Goal: Obtain resource: Obtain resource

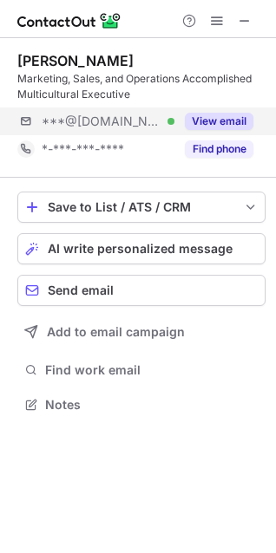
scroll to position [392, 276]
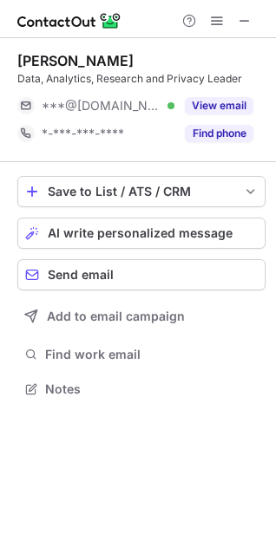
scroll to position [8, 8]
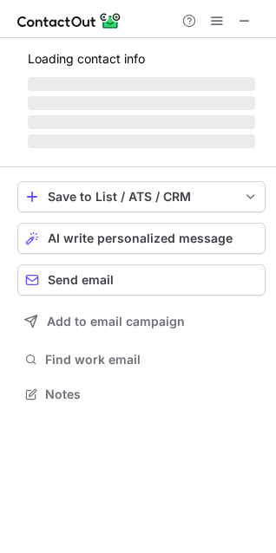
scroll to position [419, 276]
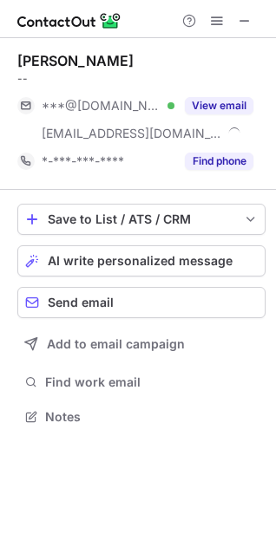
scroll to position [404, 276]
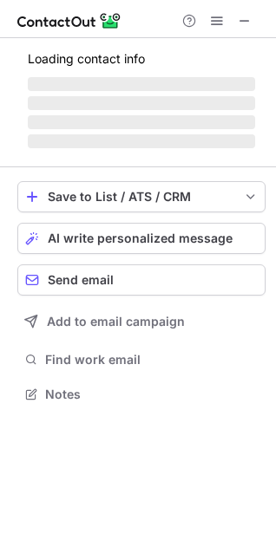
scroll to position [419, 276]
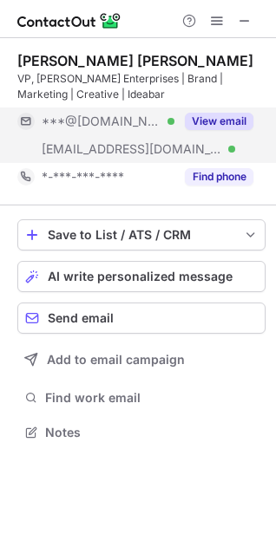
click at [211, 114] on button "View email" at bounding box center [219, 121] width 68 height 17
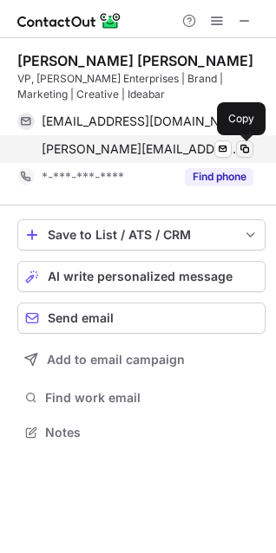
click at [241, 150] on span at bounding box center [244, 149] width 14 height 14
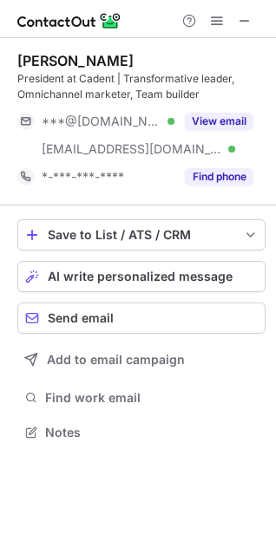
scroll to position [419, 276]
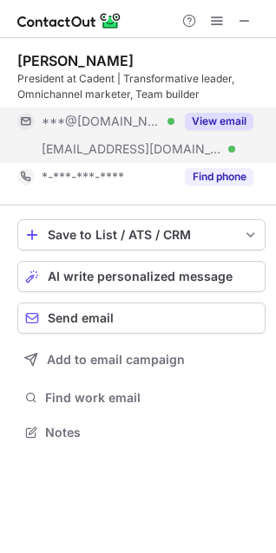
click at [201, 117] on button "View email" at bounding box center [219, 121] width 68 height 17
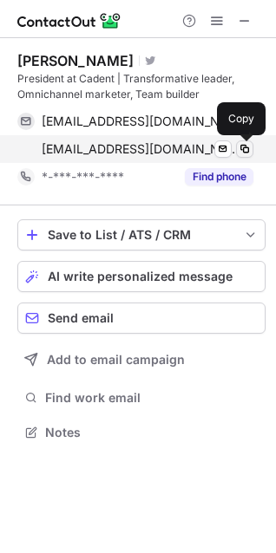
click at [248, 146] on span at bounding box center [244, 149] width 14 height 14
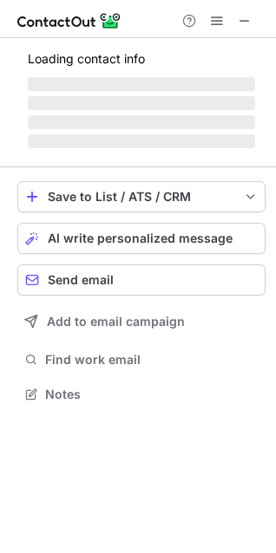
scroll to position [447, 276]
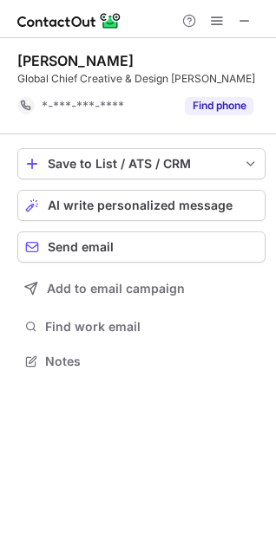
scroll to position [348, 276]
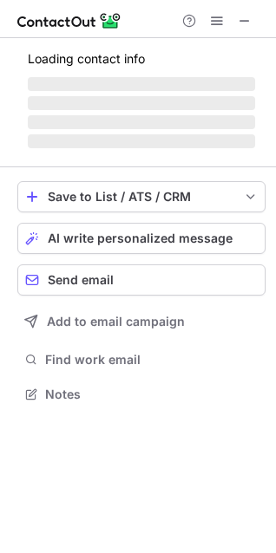
scroll to position [8, 8]
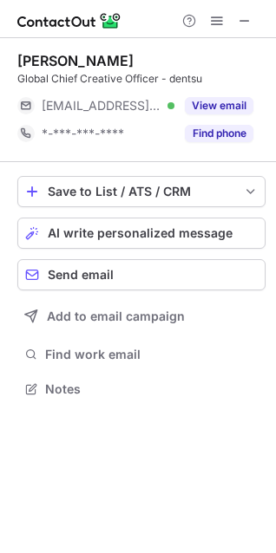
scroll to position [8, 8]
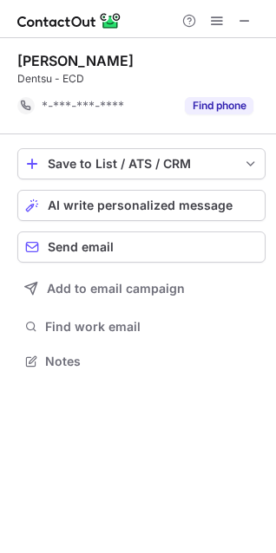
scroll to position [348, 276]
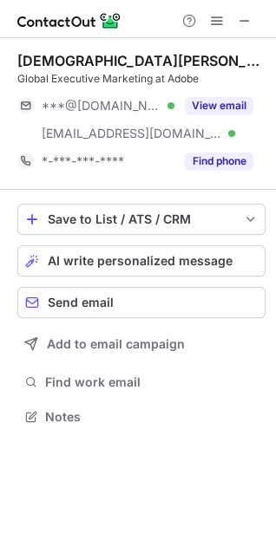
scroll to position [404, 276]
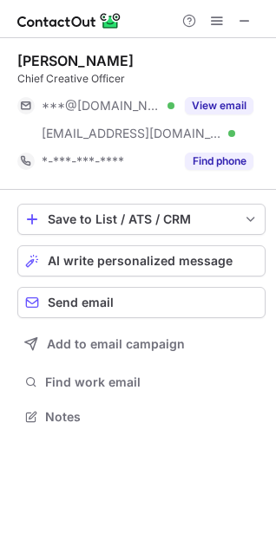
scroll to position [404, 276]
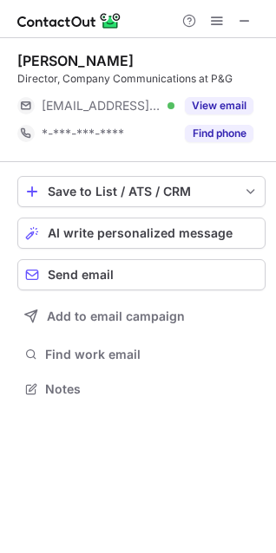
scroll to position [8, 8]
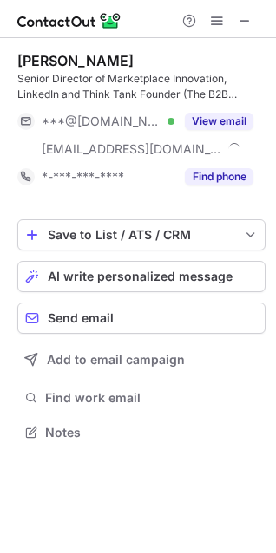
scroll to position [419, 276]
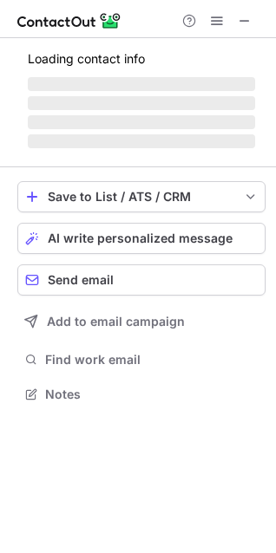
scroll to position [404, 276]
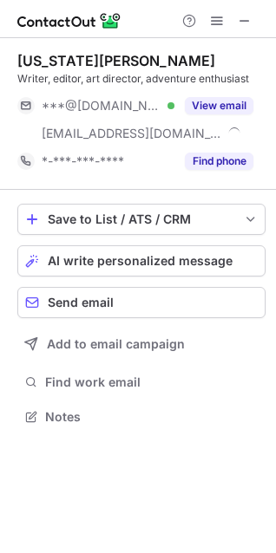
scroll to position [404, 276]
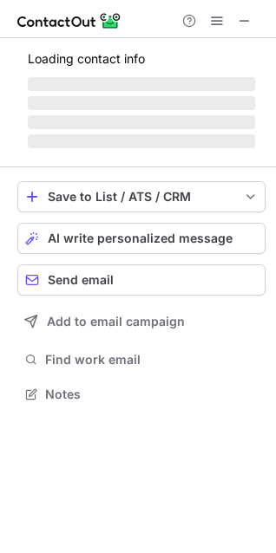
scroll to position [447, 276]
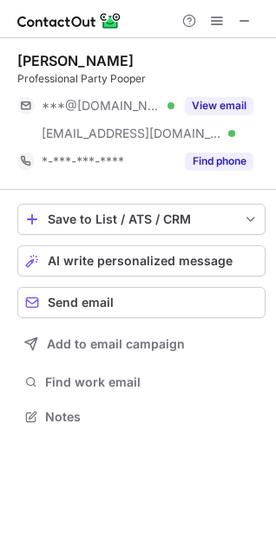
scroll to position [404, 276]
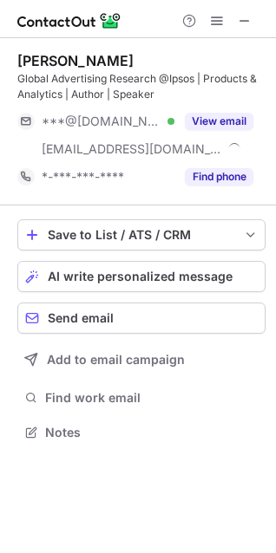
scroll to position [419, 276]
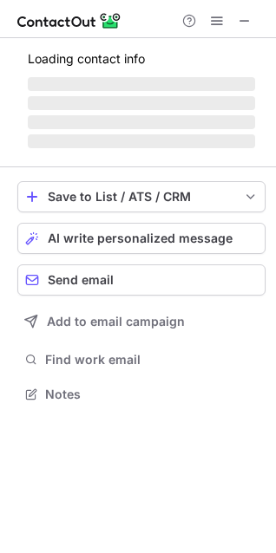
scroll to position [8, 8]
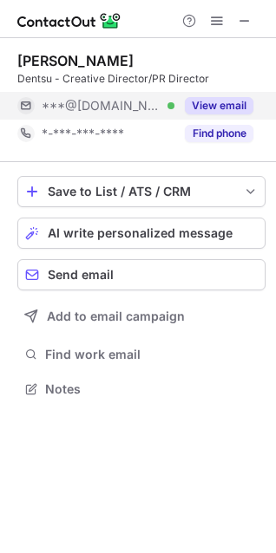
click at [224, 97] on button "View email" at bounding box center [219, 105] width 68 height 17
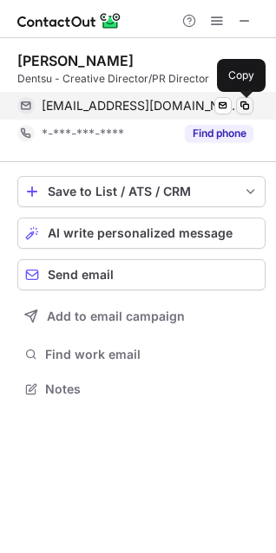
click at [239, 101] on span at bounding box center [244, 106] width 14 height 14
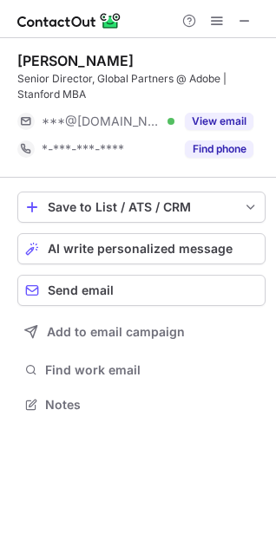
scroll to position [392, 276]
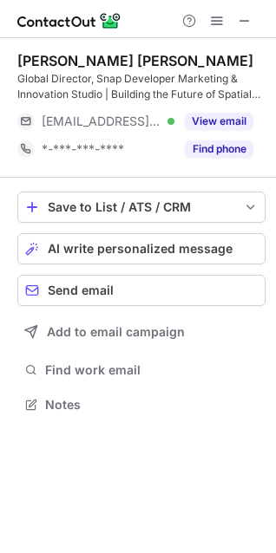
scroll to position [392, 276]
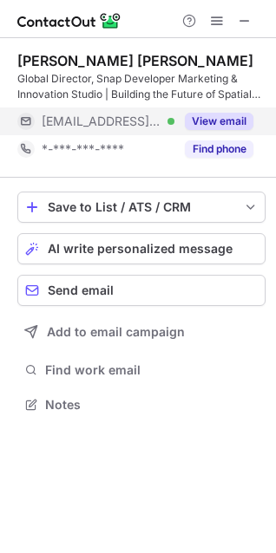
click at [195, 115] on button "View email" at bounding box center [219, 121] width 68 height 17
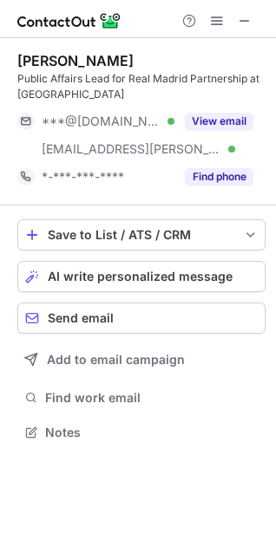
scroll to position [419, 276]
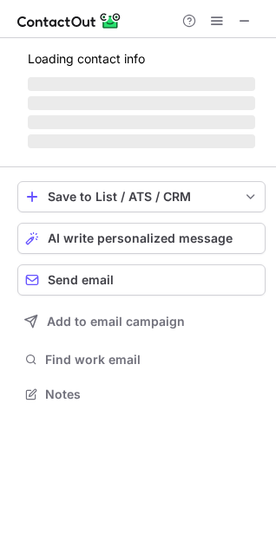
scroll to position [404, 276]
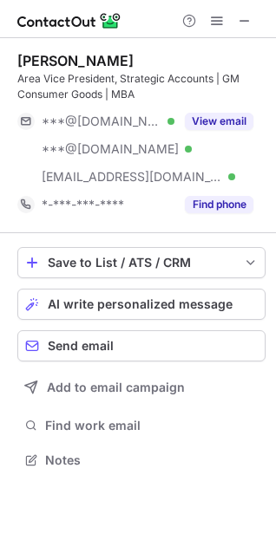
scroll to position [447, 276]
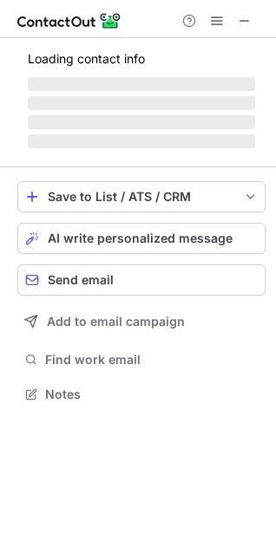
scroll to position [404, 276]
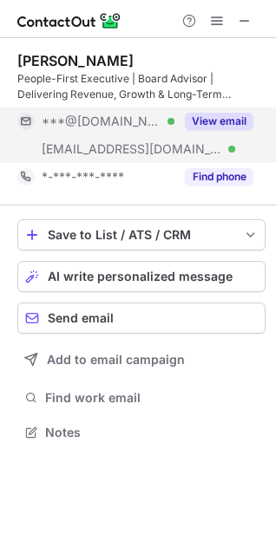
click at [224, 121] on button "View email" at bounding box center [219, 121] width 68 height 17
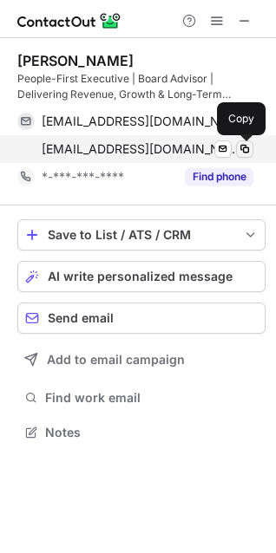
click at [245, 143] on span at bounding box center [244, 149] width 14 height 14
click at [243, 152] on span at bounding box center [244, 149] width 14 height 14
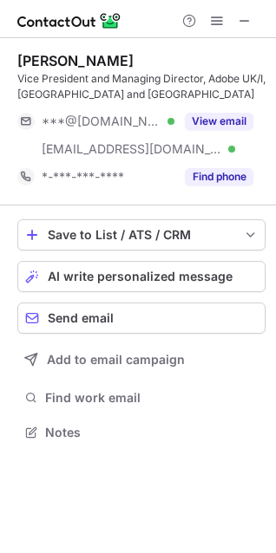
scroll to position [419, 276]
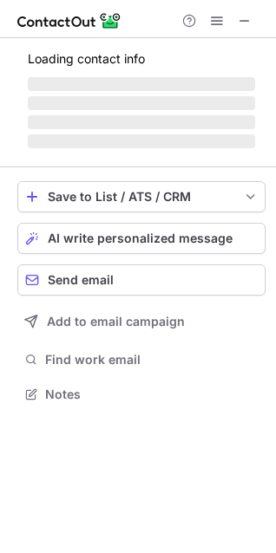
scroll to position [419, 276]
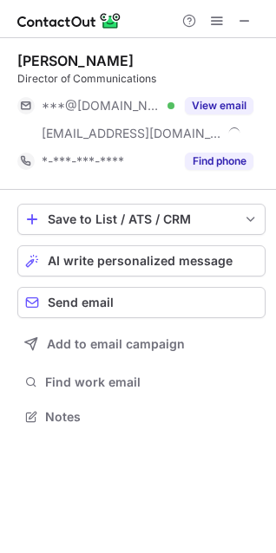
scroll to position [404, 276]
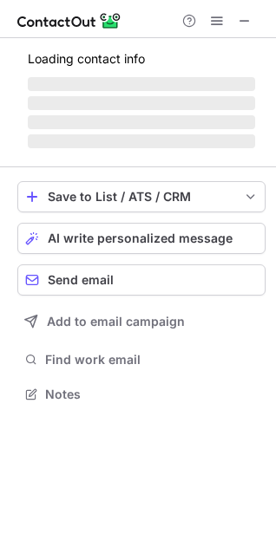
scroll to position [404, 276]
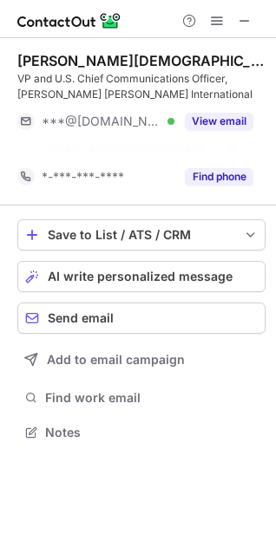
scroll to position [392, 276]
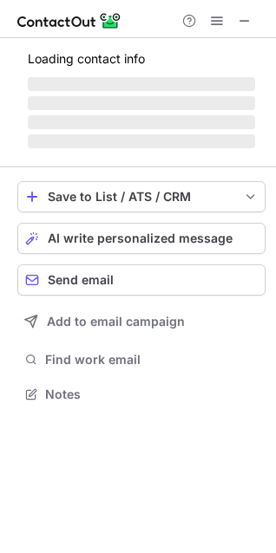
scroll to position [404, 276]
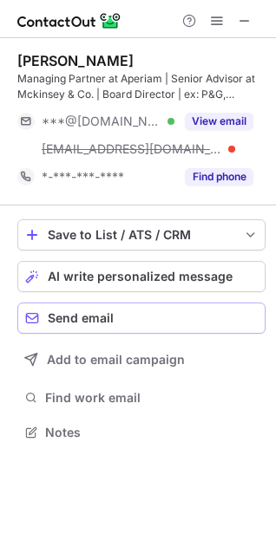
scroll to position [419, 276]
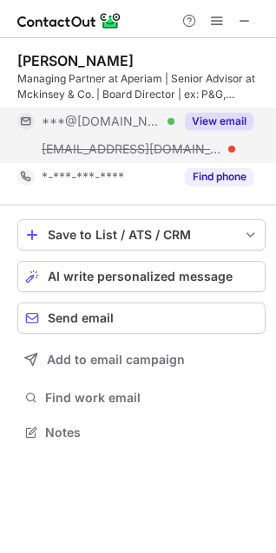
click at [211, 120] on button "View email" at bounding box center [219, 121] width 68 height 17
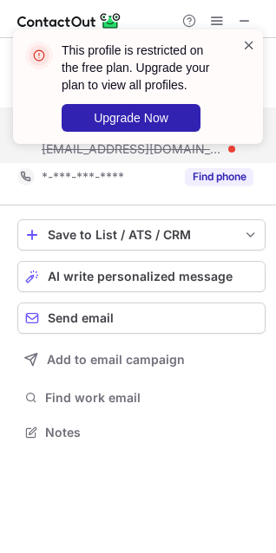
click at [249, 47] on span at bounding box center [249, 44] width 14 height 17
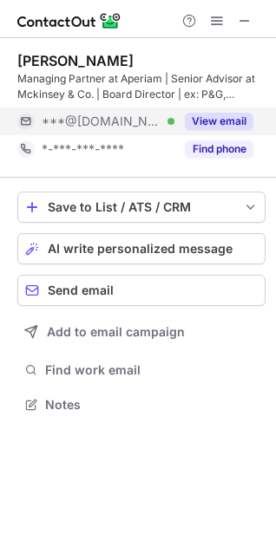
scroll to position [392, 276]
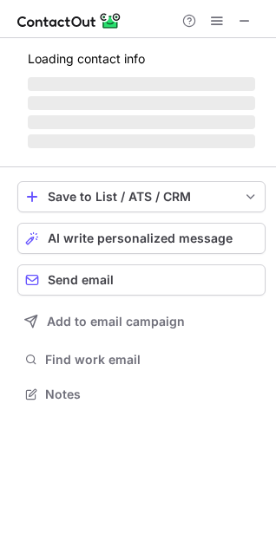
scroll to position [404, 276]
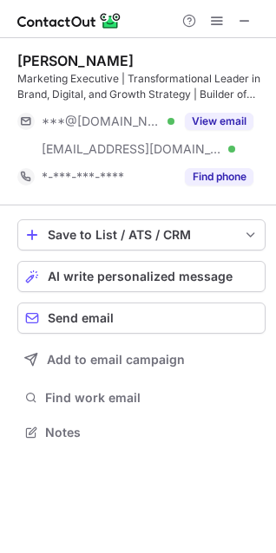
scroll to position [419, 276]
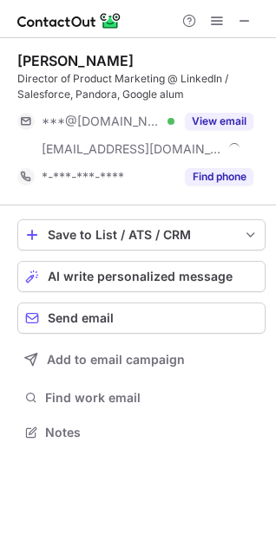
scroll to position [419, 276]
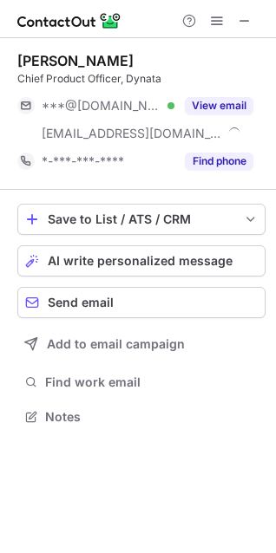
scroll to position [404, 276]
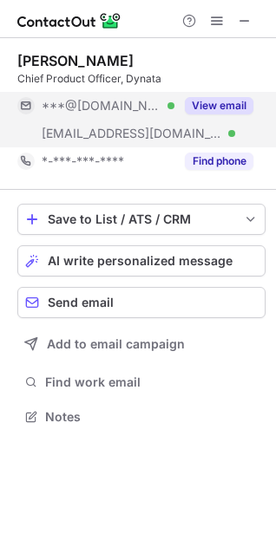
click at [214, 99] on button "View email" at bounding box center [219, 105] width 68 height 17
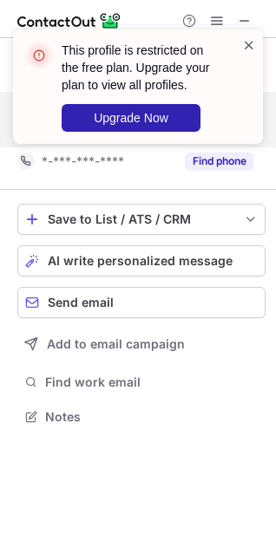
click at [253, 46] on span at bounding box center [249, 44] width 14 height 17
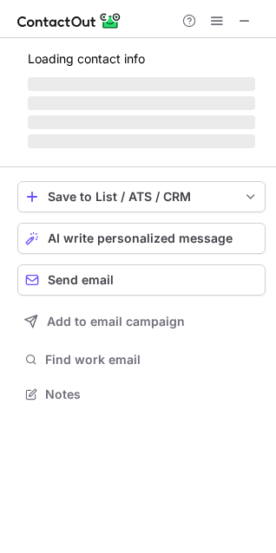
scroll to position [360, 276]
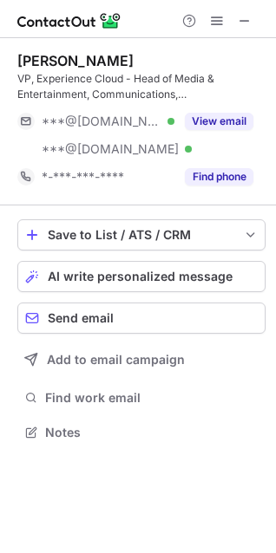
scroll to position [419, 276]
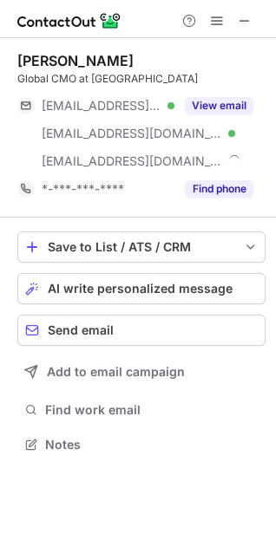
scroll to position [432, 276]
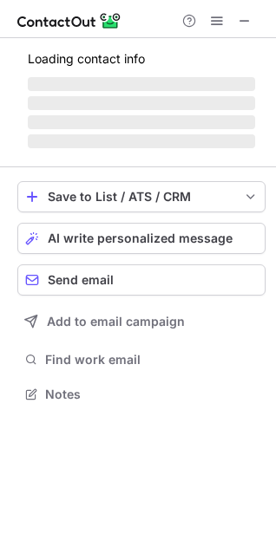
scroll to position [392, 276]
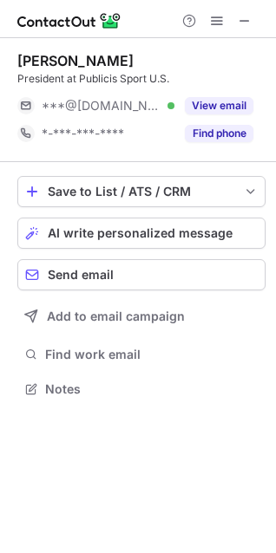
scroll to position [8, 8]
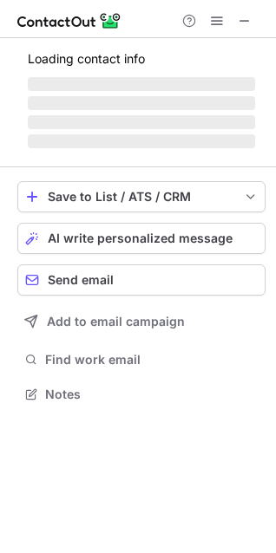
scroll to position [419, 276]
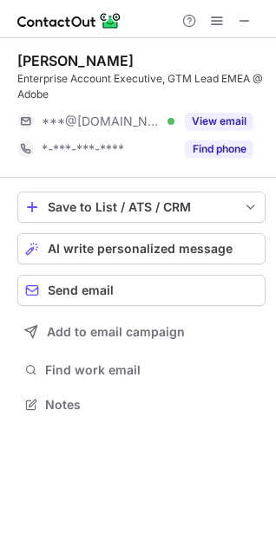
scroll to position [392, 276]
click at [248, 21] on span at bounding box center [244, 21] width 14 height 14
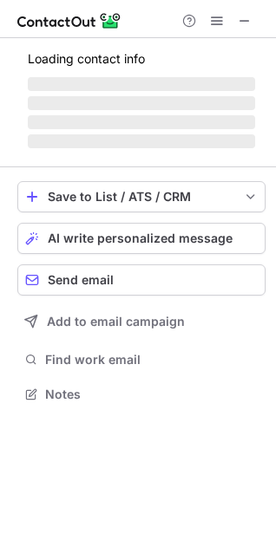
scroll to position [419, 276]
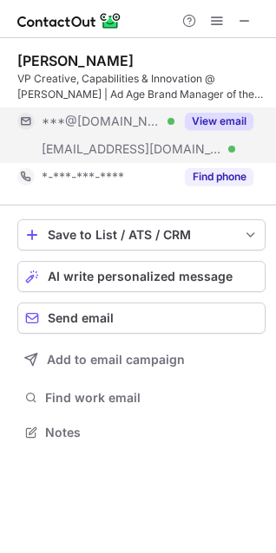
click at [217, 122] on button "View email" at bounding box center [219, 121] width 68 height 17
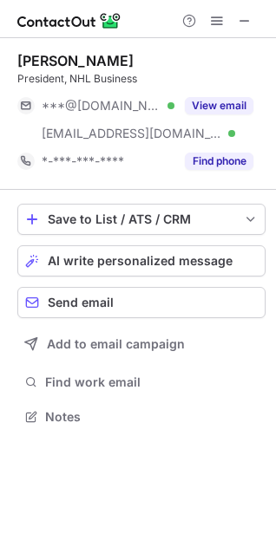
scroll to position [404, 276]
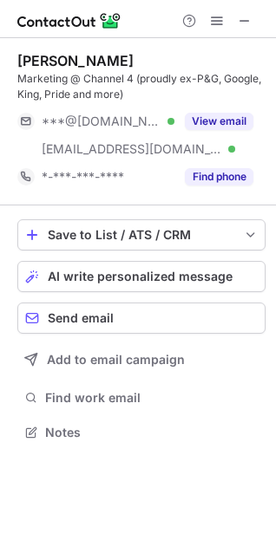
scroll to position [419, 276]
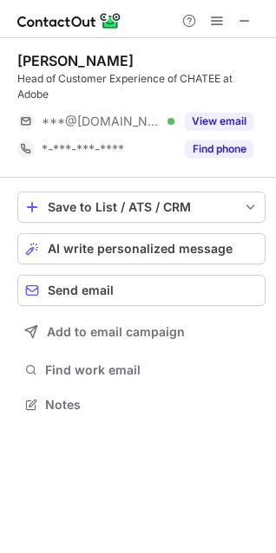
scroll to position [392, 276]
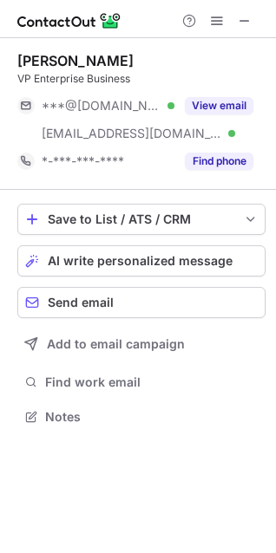
scroll to position [404, 276]
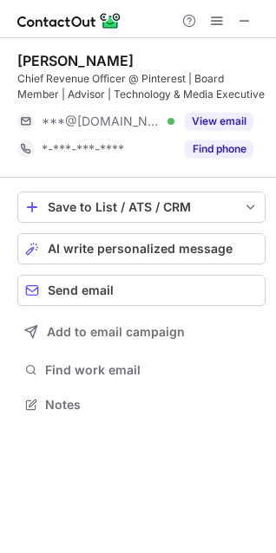
scroll to position [392, 276]
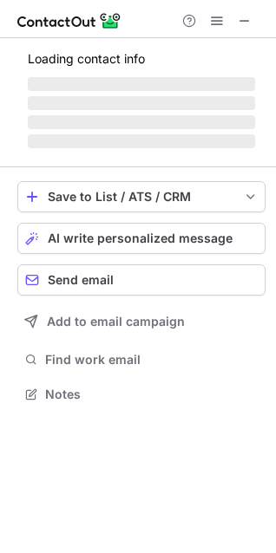
scroll to position [419, 276]
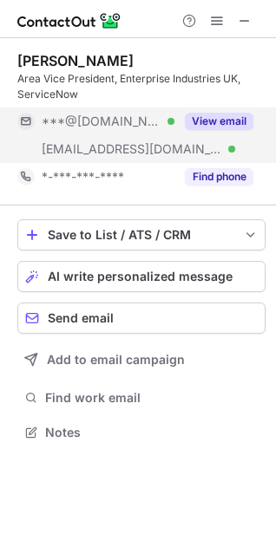
click at [209, 126] on button "View email" at bounding box center [219, 121] width 68 height 17
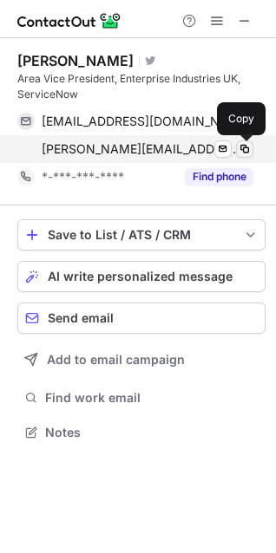
click at [247, 150] on span at bounding box center [244, 149] width 14 height 14
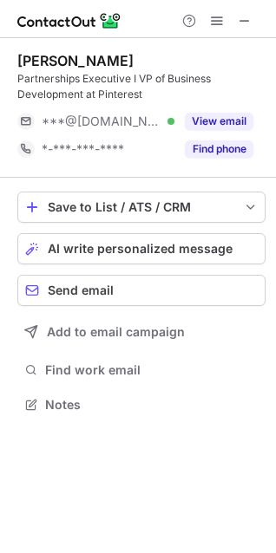
scroll to position [392, 276]
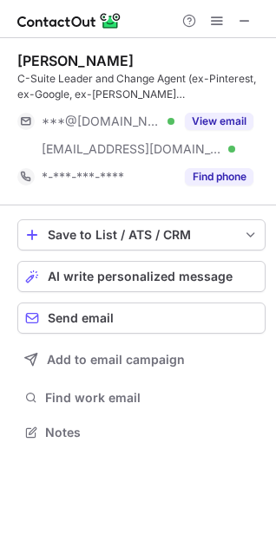
scroll to position [419, 276]
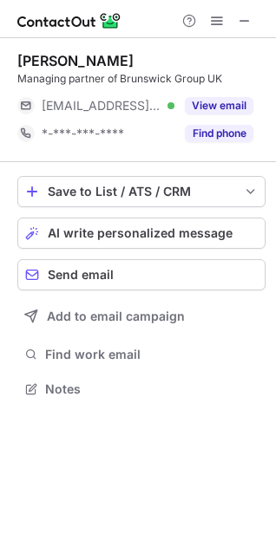
scroll to position [376, 276]
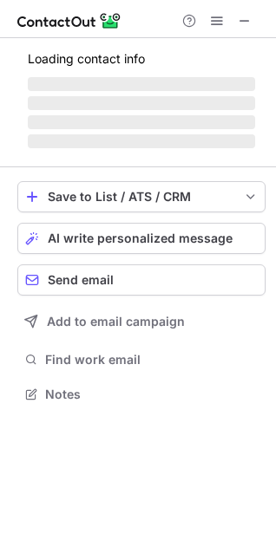
scroll to position [8, 8]
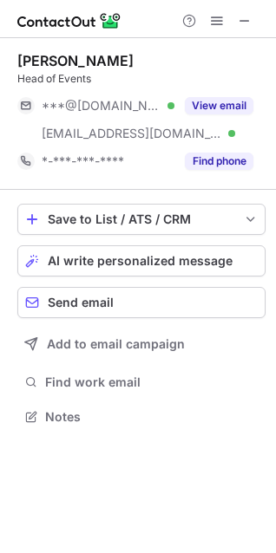
scroll to position [404, 276]
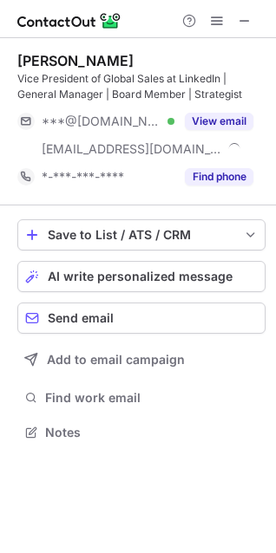
scroll to position [419, 276]
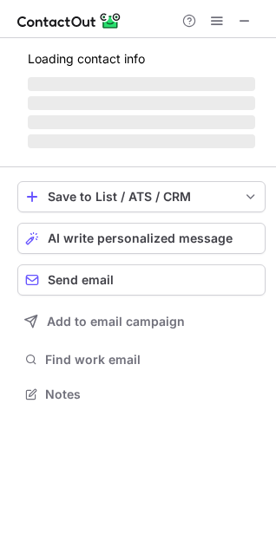
scroll to position [419, 276]
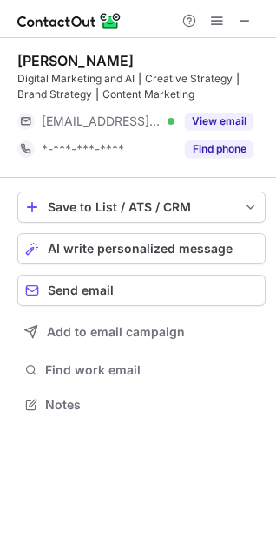
scroll to position [392, 276]
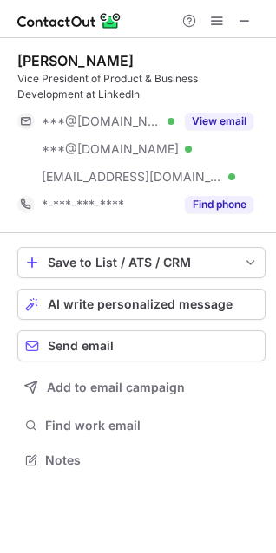
scroll to position [447, 276]
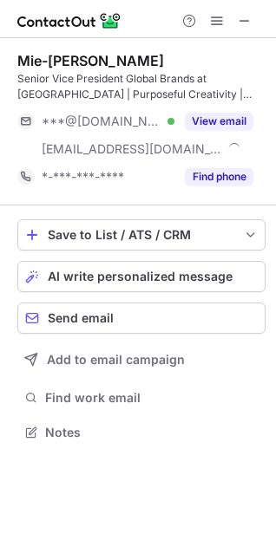
scroll to position [419, 276]
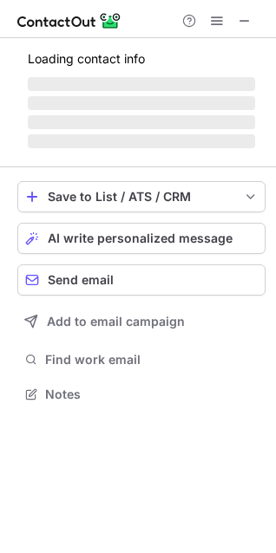
scroll to position [404, 276]
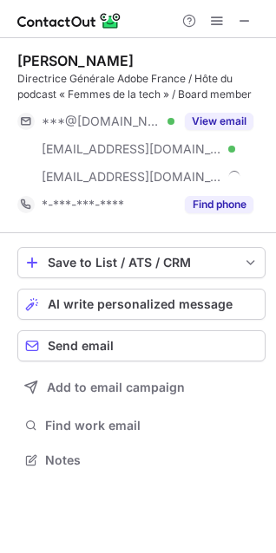
scroll to position [447, 276]
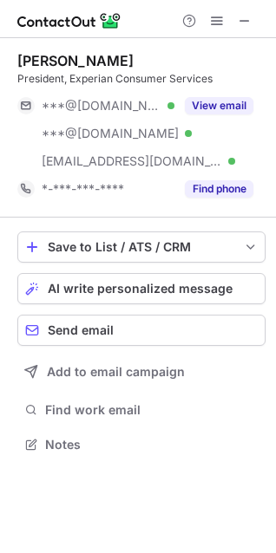
scroll to position [432, 276]
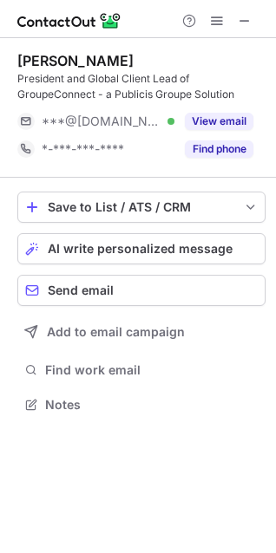
scroll to position [392, 276]
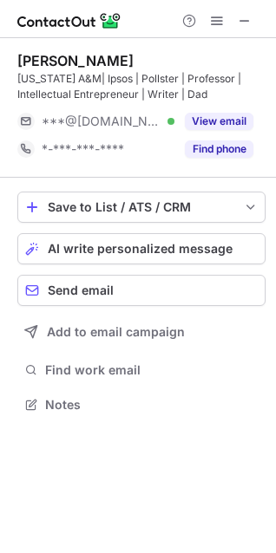
scroll to position [392, 276]
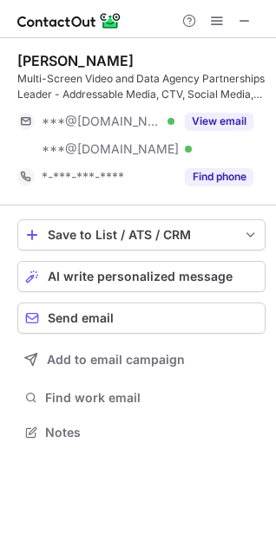
scroll to position [419, 276]
